Goal: Task Accomplishment & Management: Complete application form

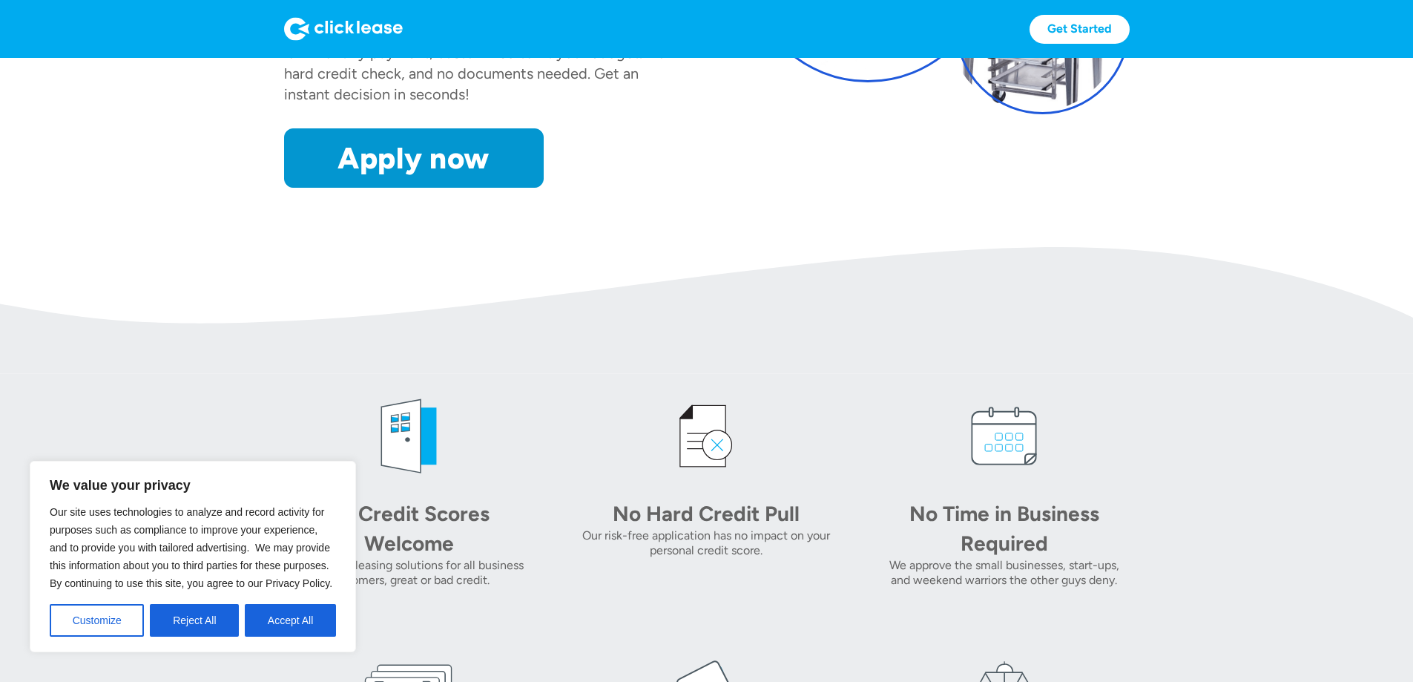
scroll to position [371, 0]
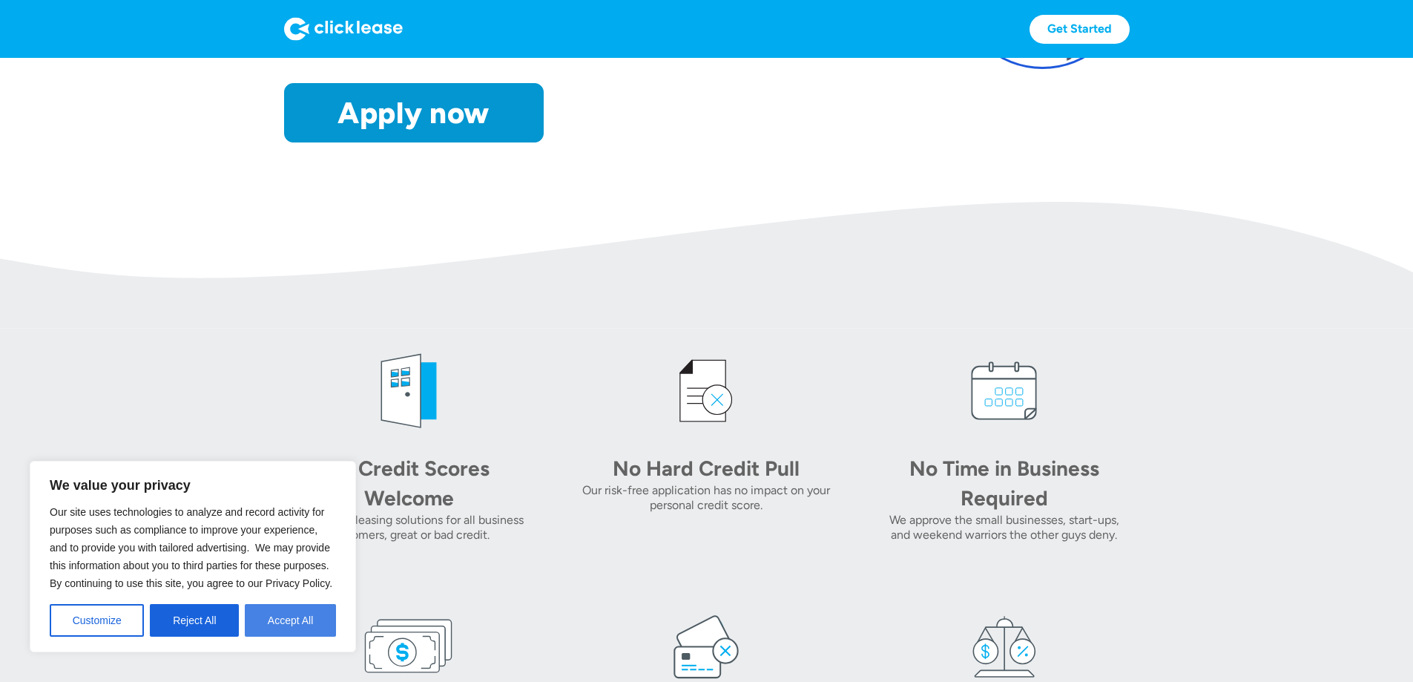
click at [264, 623] on button "Accept All" at bounding box center [290, 620] width 91 height 33
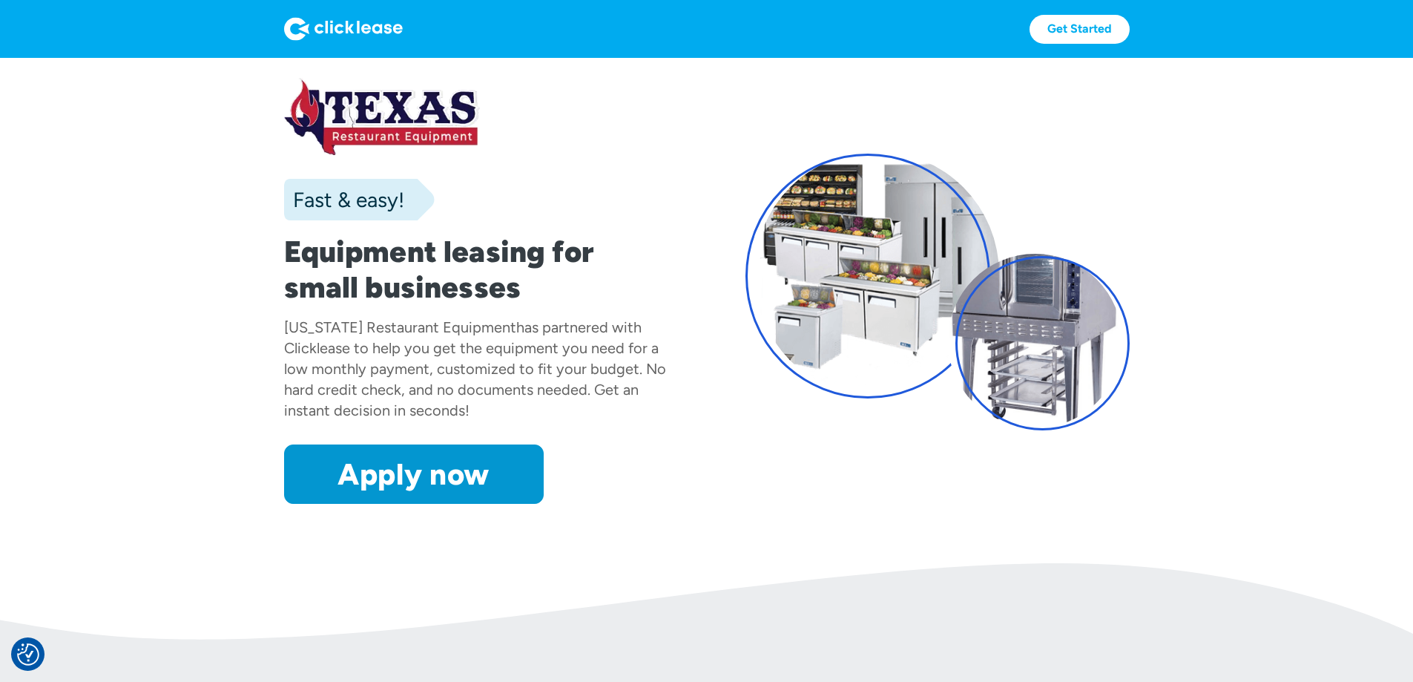
scroll to position [0, 0]
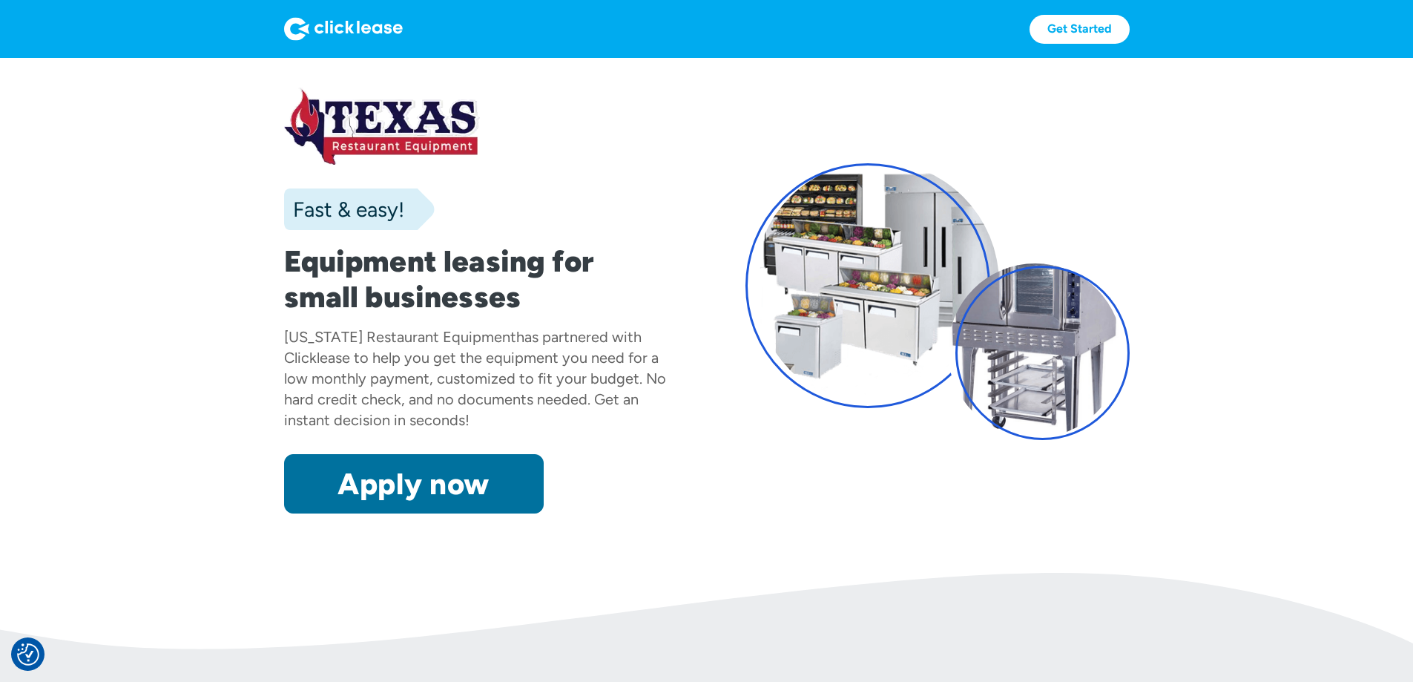
click at [360, 513] on link "Apply now" at bounding box center [414, 483] width 260 height 59
click at [333, 513] on link "Apply now" at bounding box center [414, 483] width 260 height 59
